Goal: Task Accomplishment & Management: Manage account settings

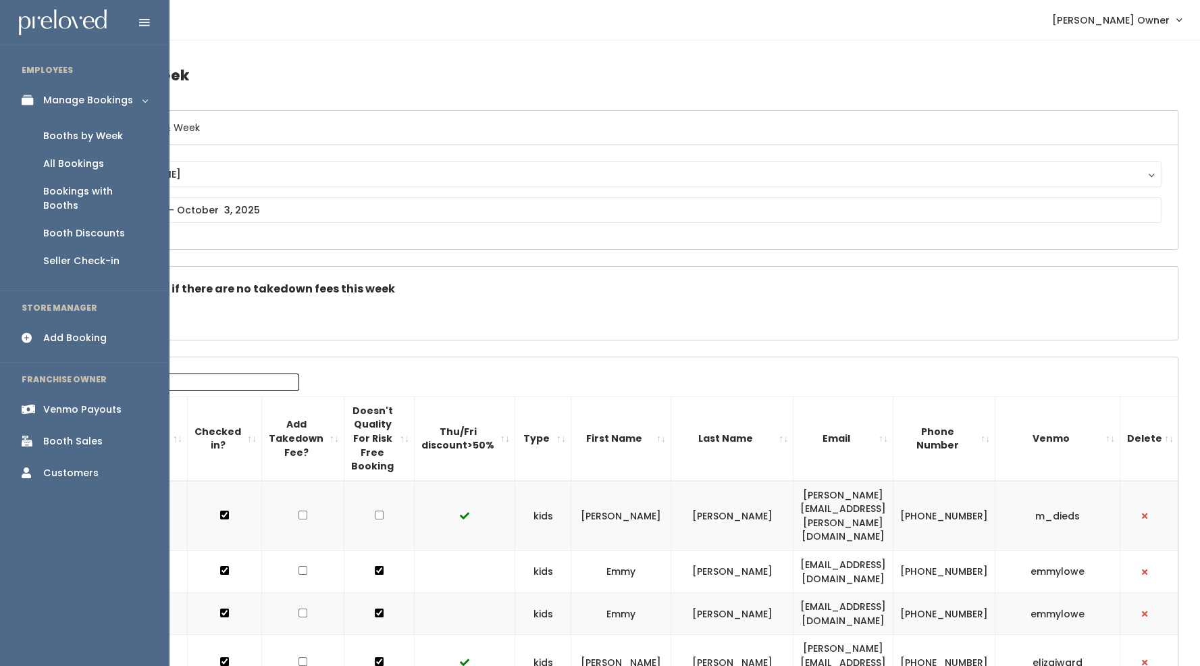
click at [91, 226] on div "Booth Discounts" at bounding box center [84, 233] width 82 height 14
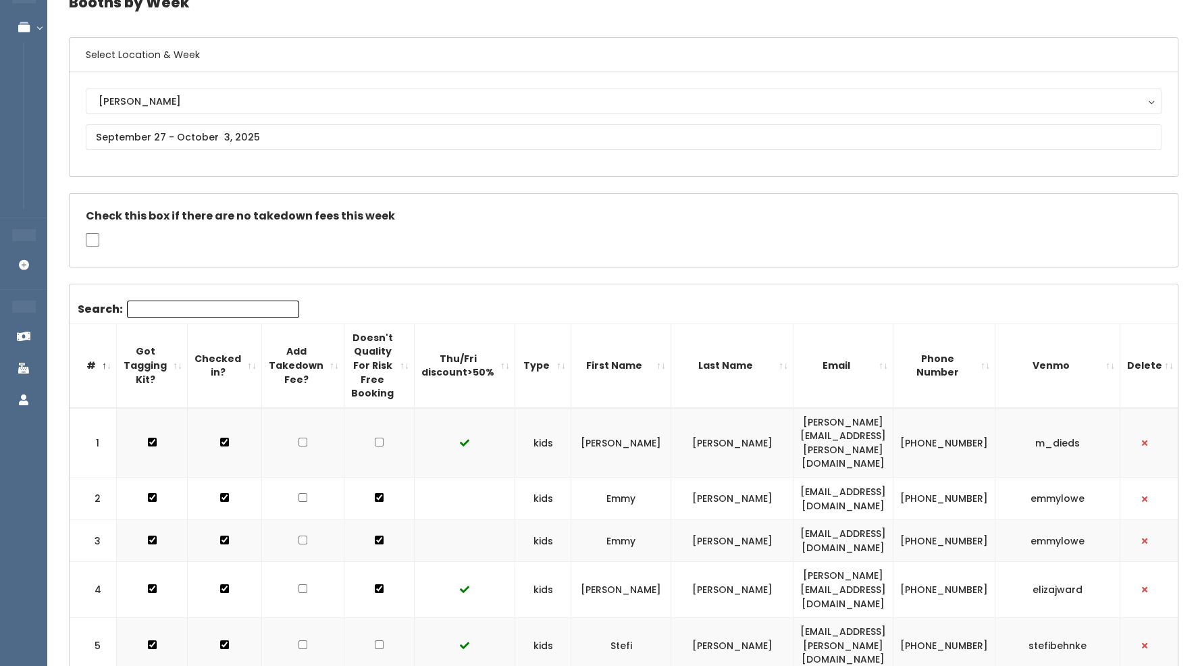
scroll to position [73, 0]
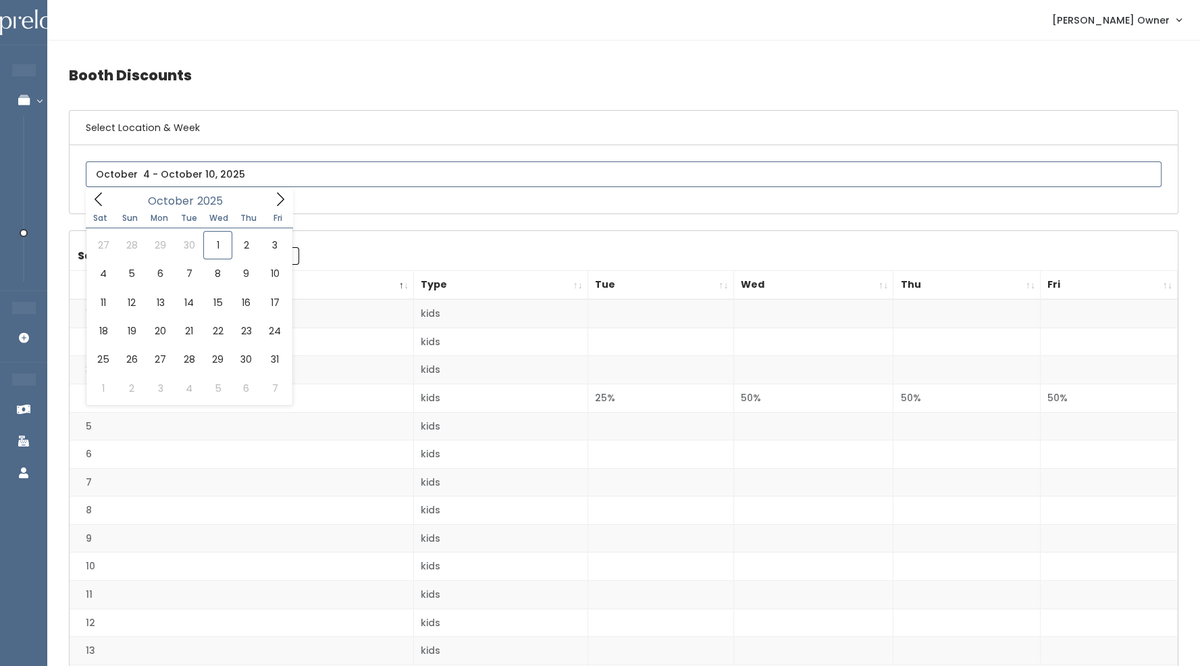
click at [238, 172] on input "text" at bounding box center [624, 174] width 1076 height 26
type input "October 25 to October 31"
click at [173, 175] on input "text" at bounding box center [624, 174] width 1076 height 26
click at [100, 203] on icon at bounding box center [98, 199] width 15 height 15
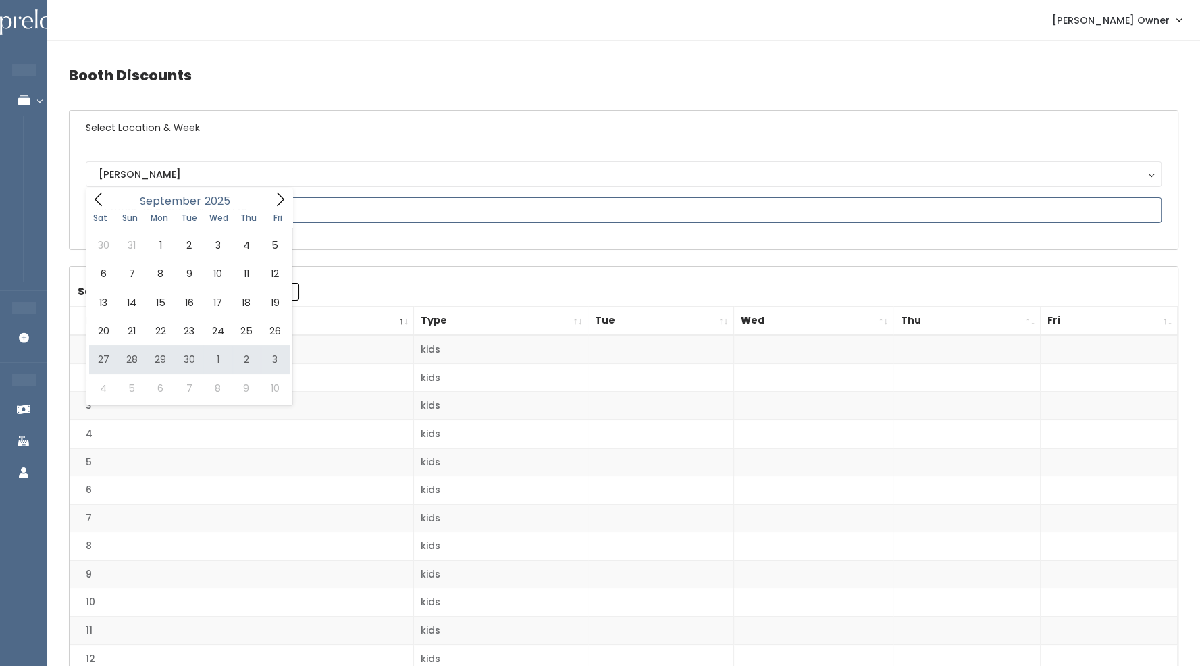
type input "[DATE] to [DATE]"
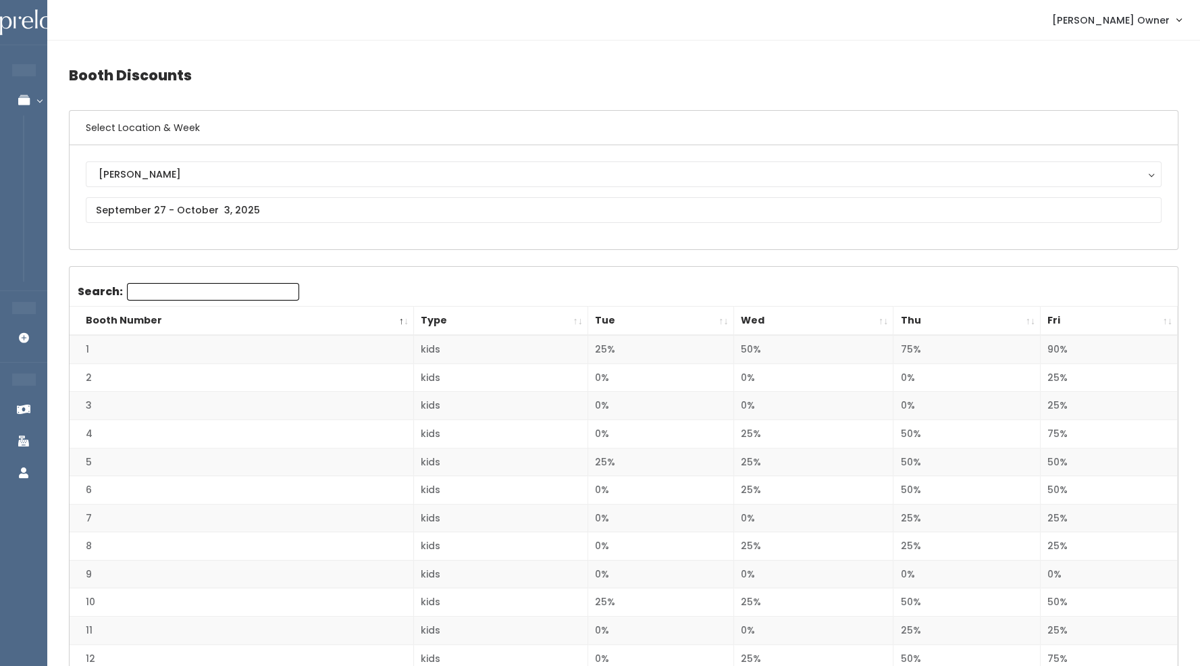
click at [1029, 320] on th "Thu" at bounding box center [967, 321] width 147 height 29
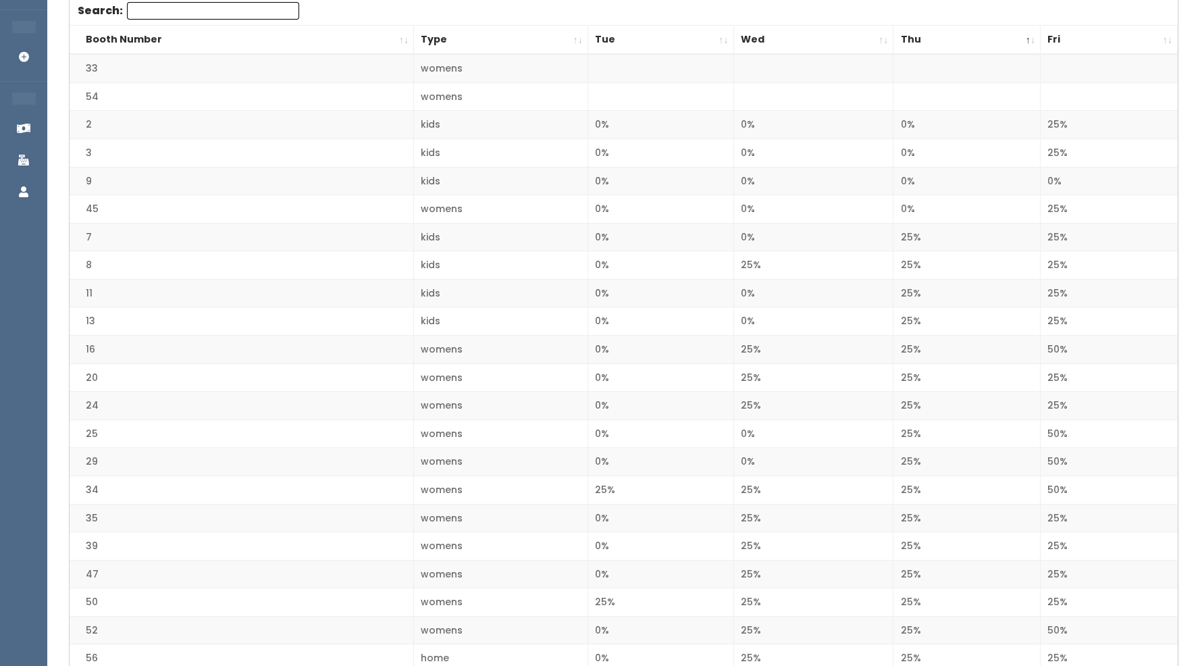
scroll to position [297, 0]
